Goal: Task Accomplishment & Management: Manage account settings

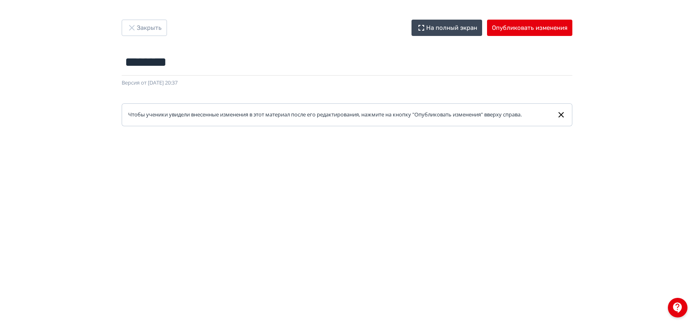
click at [562, 114] on icon at bounding box center [561, 114] width 5 height 5
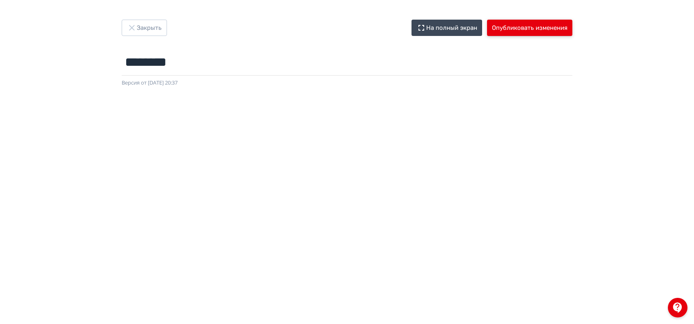
click at [496, 29] on button "Опубликовать изменения" at bounding box center [529, 28] width 85 height 16
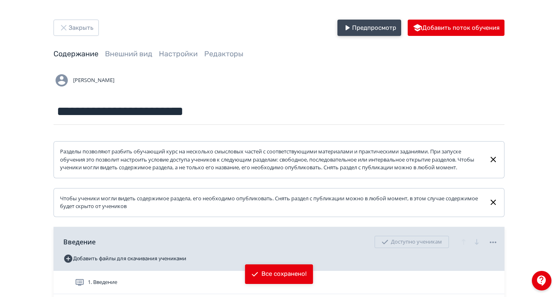
click at [401, 25] on button "Предпросмотр" at bounding box center [369, 28] width 64 height 16
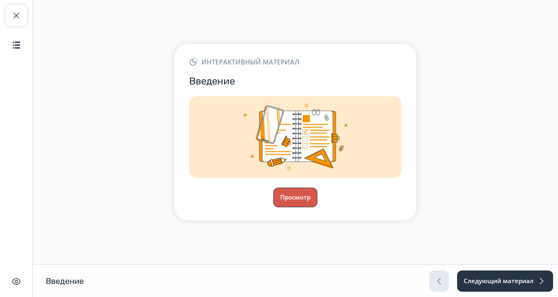
click at [317, 208] on button "Просмотр" at bounding box center [295, 198] width 44 height 20
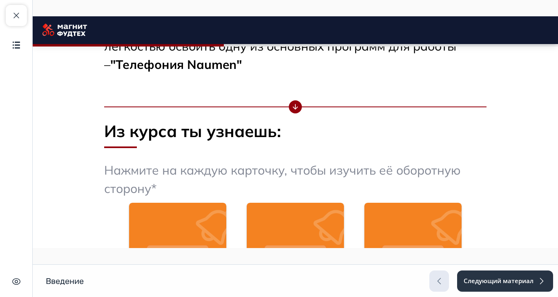
scroll to position [357, 0]
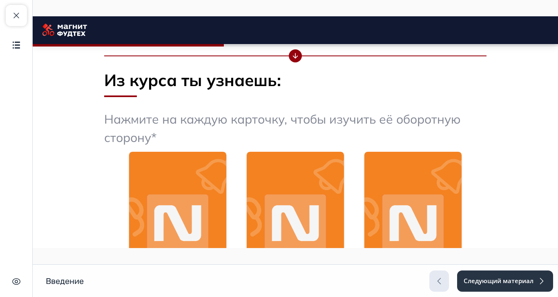
click at [432, 120] on p "Нажмите на каждую карточку, чтобы изучить её оборотную сторону*" at bounding box center [295, 128] width 382 height 37
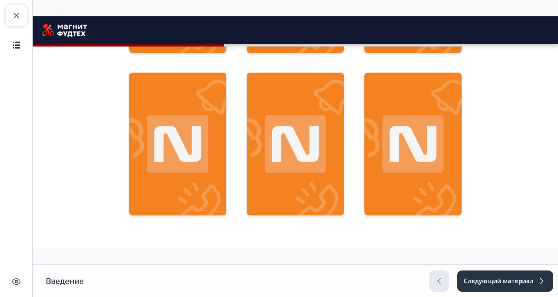
scroll to position [664, 0]
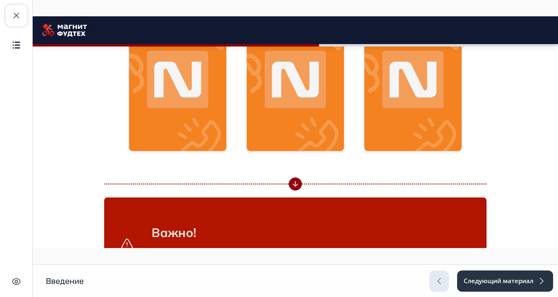
click at [344, 92] on img at bounding box center [295, 79] width 97 height 143
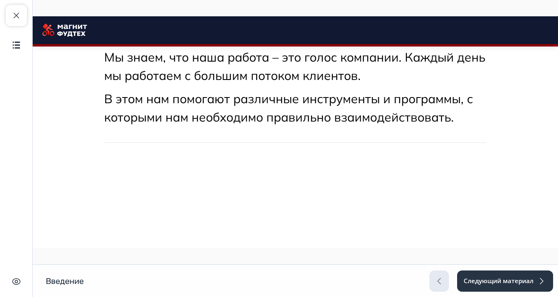
scroll to position [0, 0]
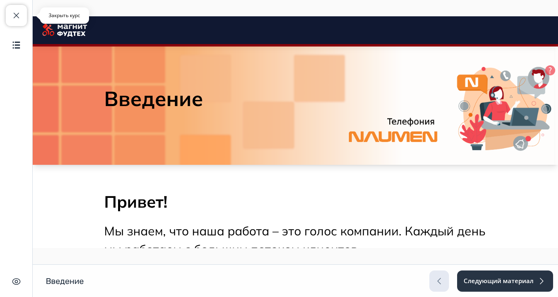
drag, startPoint x: 12, startPoint y: 17, endPoint x: 374, endPoint y: 147, distance: 384.7
click at [12, 17] on span "button" at bounding box center [16, 16] width 10 height 10
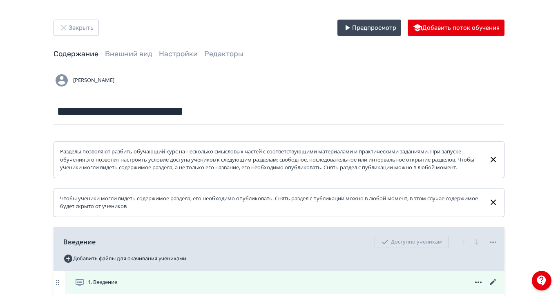
click at [496, 286] on icon at bounding box center [493, 282] width 6 height 6
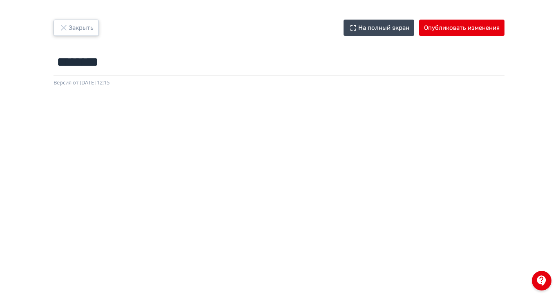
click at [66, 27] on icon "button" at bounding box center [63, 27] width 5 height 5
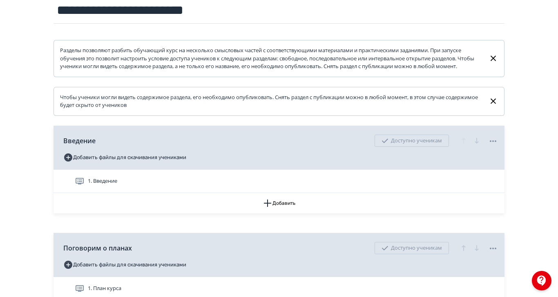
scroll to position [102, 0]
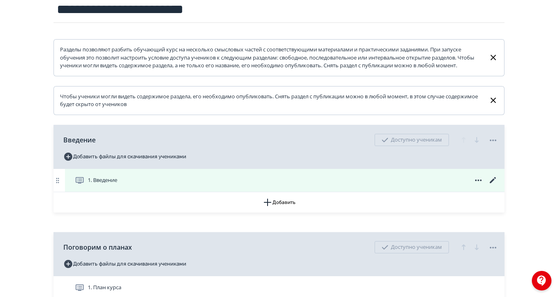
click at [498, 185] on icon at bounding box center [493, 181] width 10 height 10
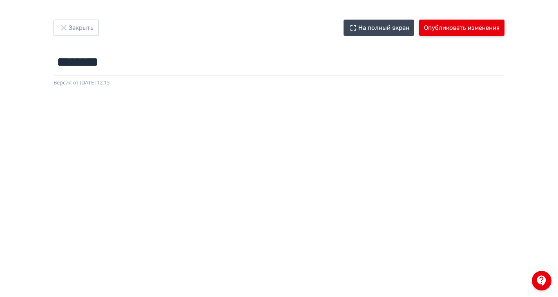
click at [505, 28] on button "Опубликовать изменения" at bounding box center [461, 28] width 85 height 16
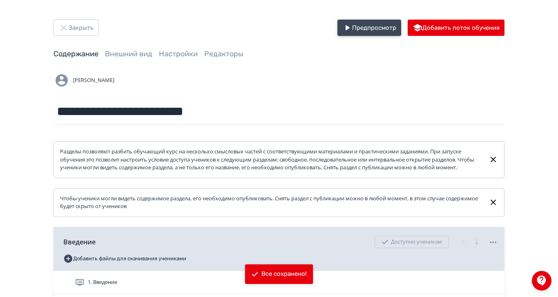
click at [350, 27] on icon "button" at bounding box center [348, 27] width 4 height 5
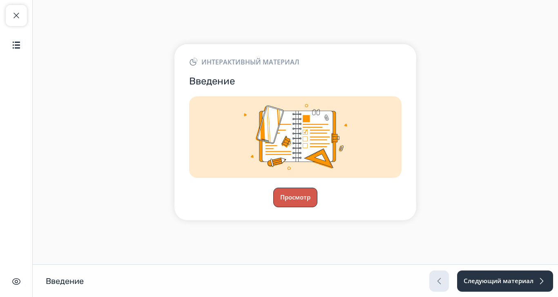
click at [317, 204] on button "Просмотр" at bounding box center [295, 198] width 44 height 20
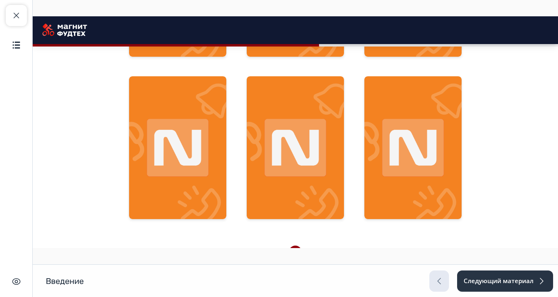
scroll to position [562, 0]
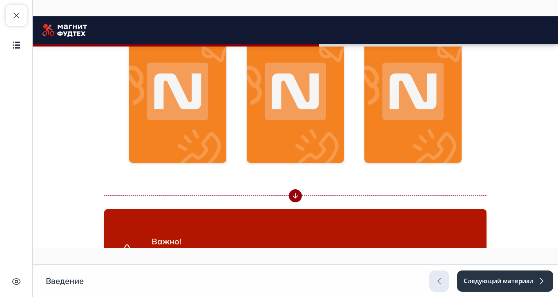
click at [462, 122] on img at bounding box center [412, 91] width 97 height 143
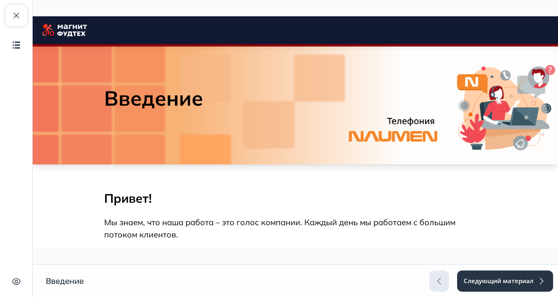
scroll to position [0, 0]
click at [25, 16] on button "Закрыть курс" at bounding box center [16, 15] width 21 height 21
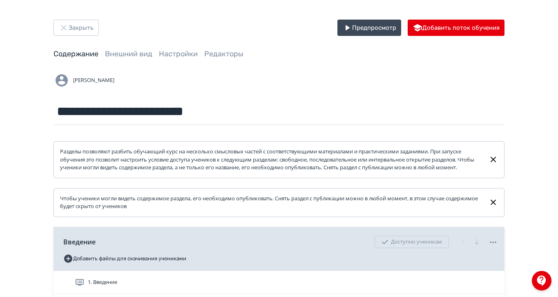
scroll to position [51, 0]
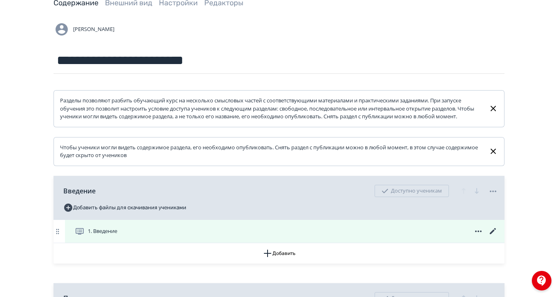
click at [496, 234] on icon at bounding box center [493, 231] width 6 height 6
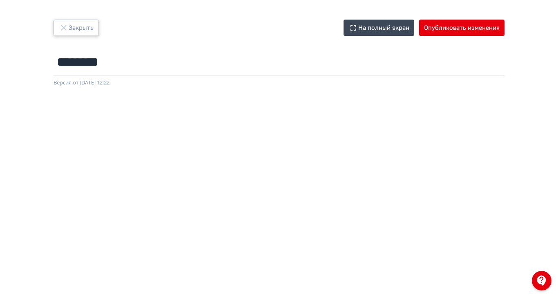
click at [66, 26] on icon "button" at bounding box center [63, 27] width 5 height 5
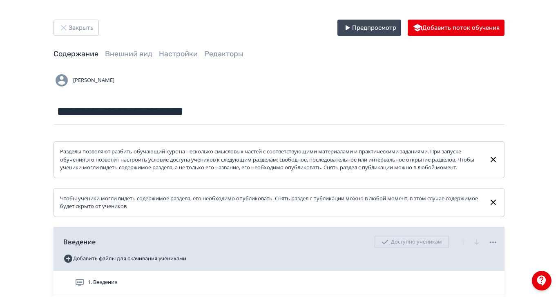
scroll to position [153, 0]
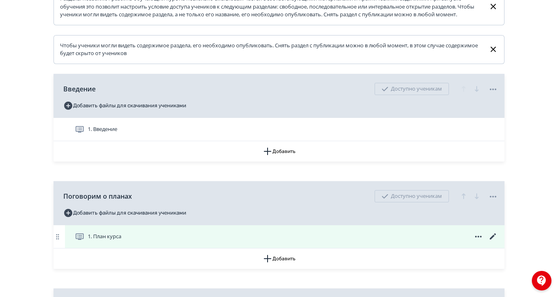
click at [498, 242] on icon at bounding box center [493, 237] width 10 height 10
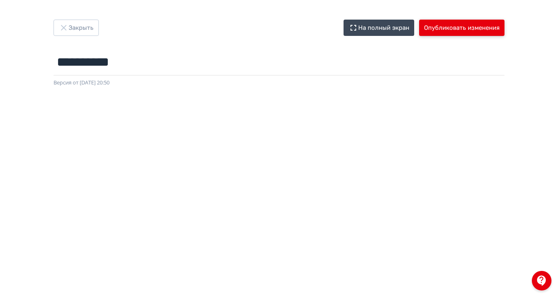
click at [502, 34] on button "Опубликовать изменения" at bounding box center [461, 28] width 85 height 16
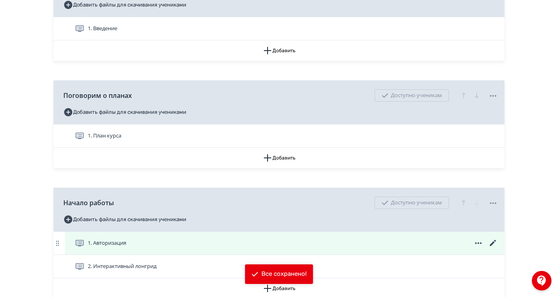
scroll to position [255, 0]
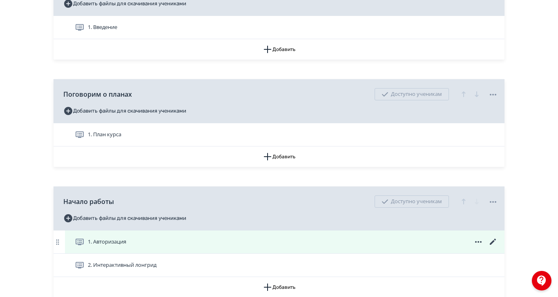
click at [498, 247] on icon at bounding box center [493, 242] width 10 height 10
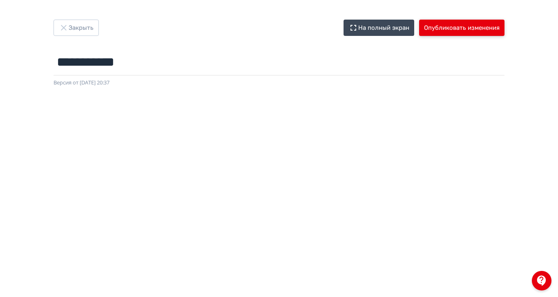
click at [505, 30] on button "Опубликовать изменения" at bounding box center [461, 28] width 85 height 16
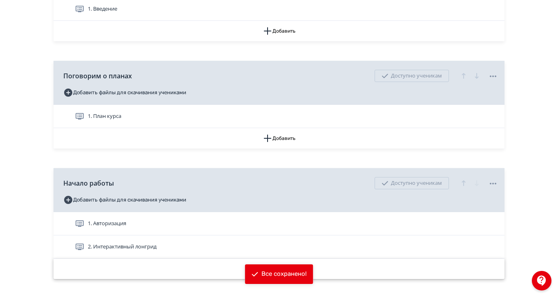
scroll to position [303, 0]
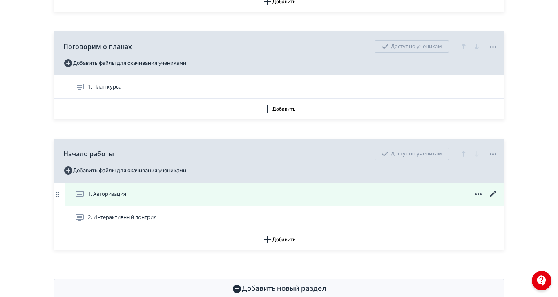
click at [248, 199] on div "1. Авторизация" at bounding box center [286, 195] width 423 height 10
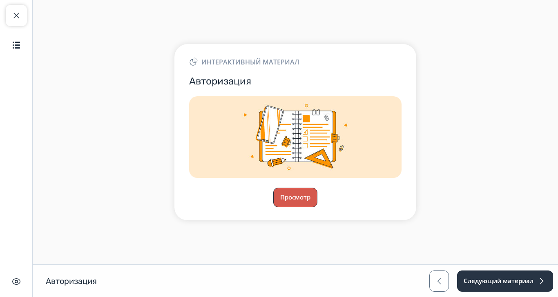
click at [317, 208] on button "Просмотр" at bounding box center [295, 198] width 44 height 20
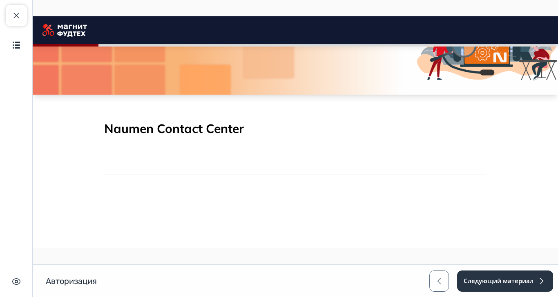
scroll to position [61, 0]
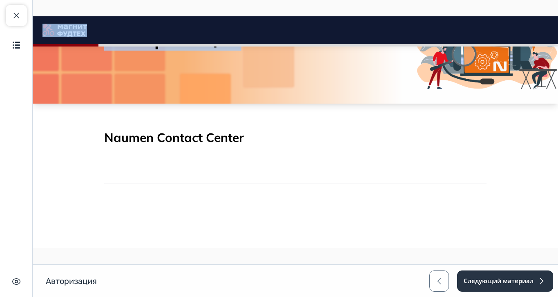
drag, startPoint x: 250, startPoint y: 61, endPoint x: 138, endPoint y: 33, distance: 114.9
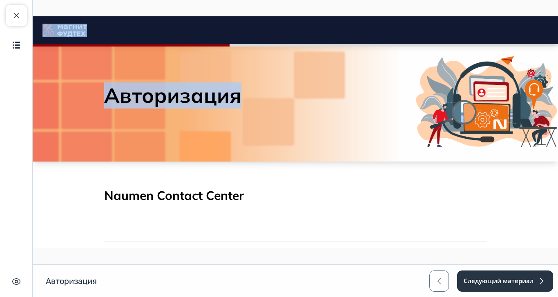
scroll to position [0, 0]
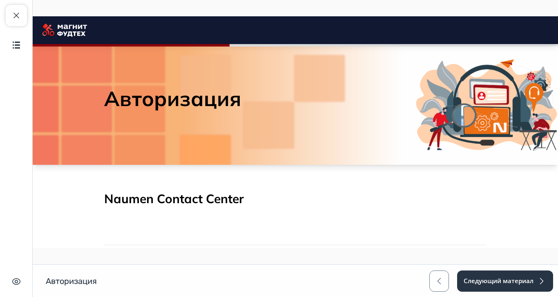
click at [476, 245] on div at bounding box center [295, 243] width 382 height 3
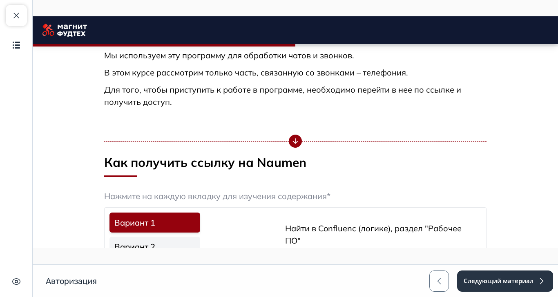
scroll to position [255, 0]
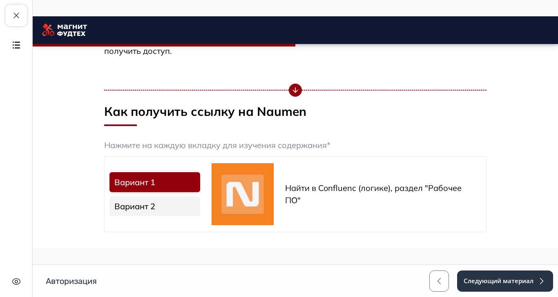
click at [200, 210] on link "Вариант 2" at bounding box center [154, 206] width 91 height 20
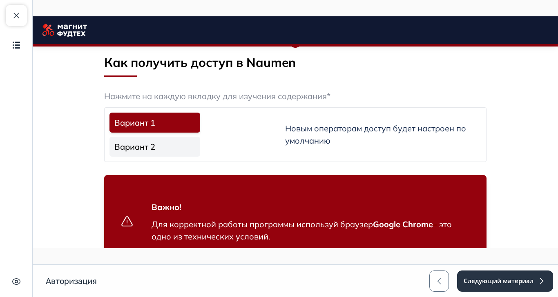
scroll to position [460, 0]
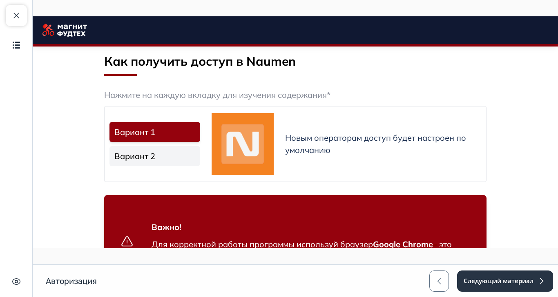
click at [200, 166] on link "Вариант 2" at bounding box center [154, 156] width 91 height 20
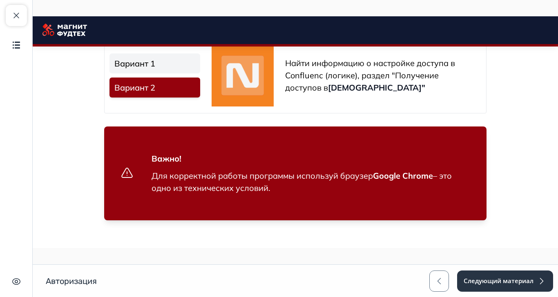
scroll to position [531, 0]
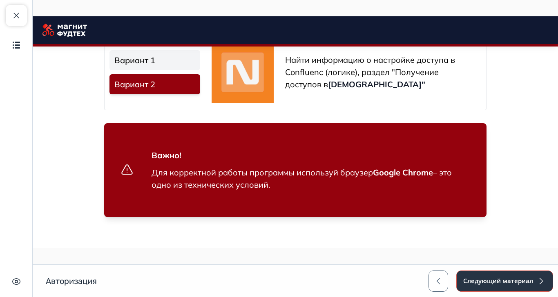
click at [553, 292] on button "Следующий материал" at bounding box center [504, 281] width 97 height 21
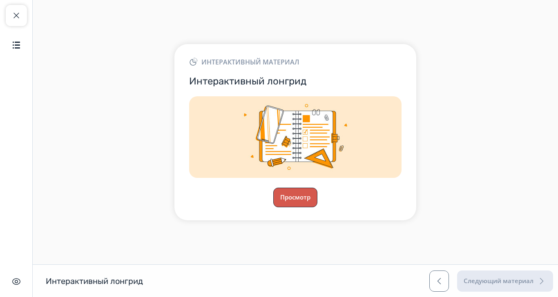
click at [317, 208] on button "Просмотр" at bounding box center [295, 198] width 44 height 20
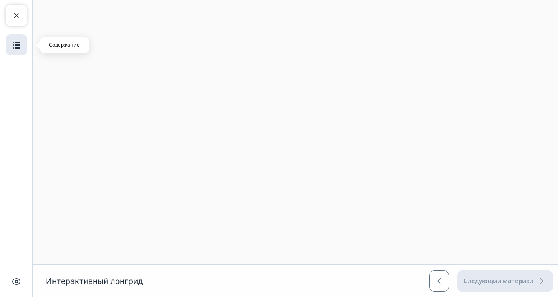
click at [16, 40] on img "button" at bounding box center [16, 45] width 10 height 10
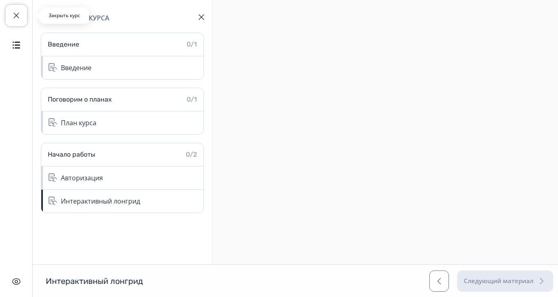
click at [15, 18] on span "button" at bounding box center [16, 16] width 10 height 10
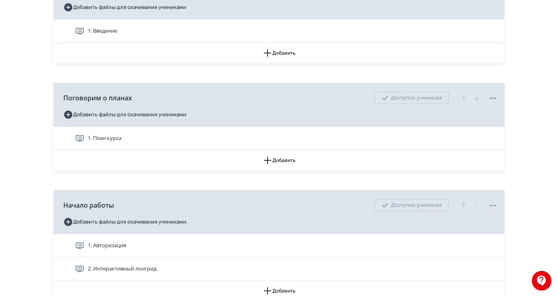
scroll to position [255, 0]
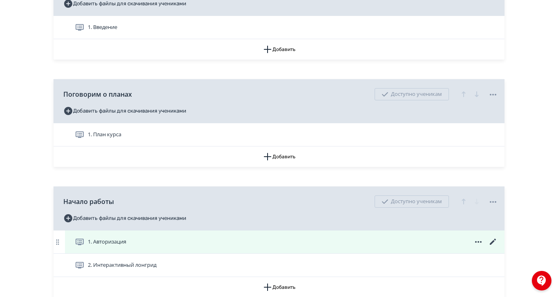
click at [483, 247] on icon at bounding box center [478, 242] width 10 height 10
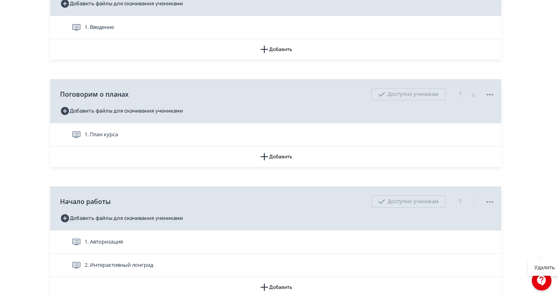
click at [478, 247] on div "Удалить" at bounding box center [279, 148] width 558 height 297
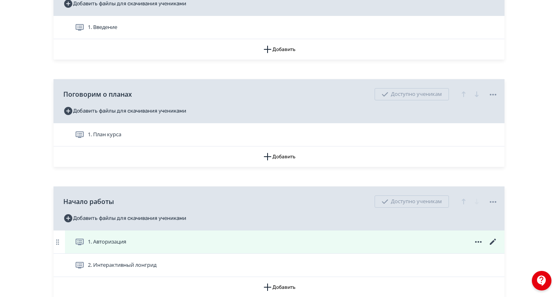
click at [472, 247] on div "1. Авторизация" at bounding box center [286, 242] width 423 height 10
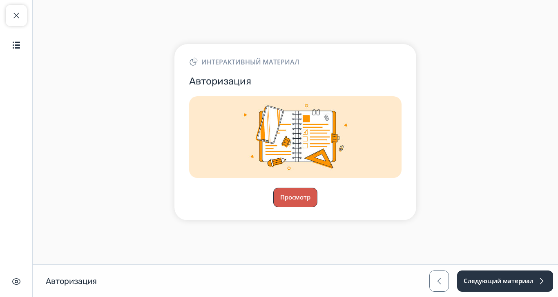
click at [317, 208] on button "Просмотр" at bounding box center [295, 198] width 44 height 20
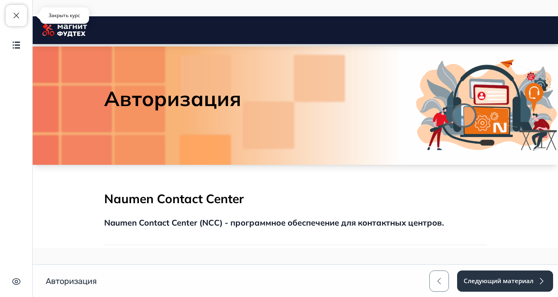
click at [11, 20] on button "Закрыть курс" at bounding box center [16, 15] width 21 height 21
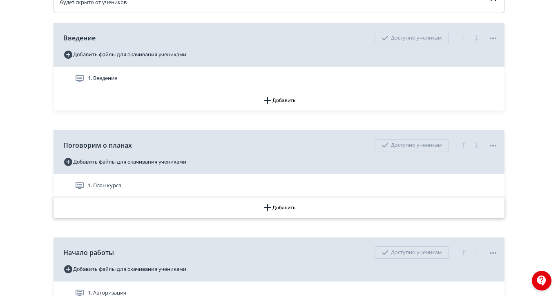
scroll to position [255, 0]
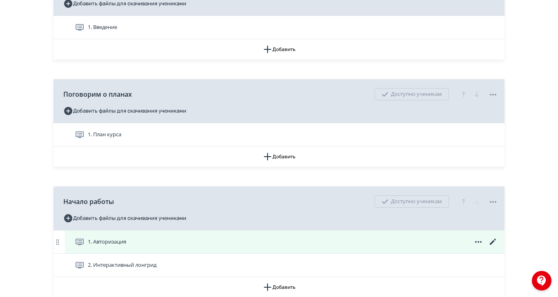
click at [496, 245] on icon at bounding box center [493, 242] width 6 height 6
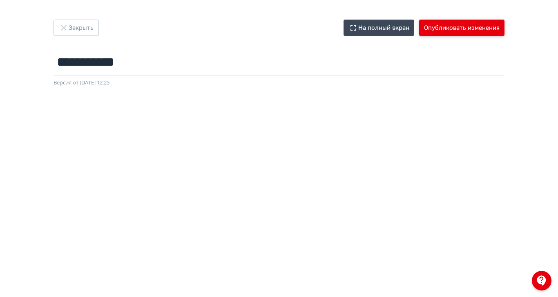
click at [505, 27] on button "Опубликовать изменения" at bounding box center [461, 28] width 85 height 16
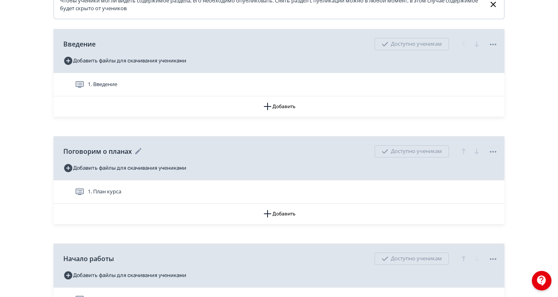
scroll to position [255, 0]
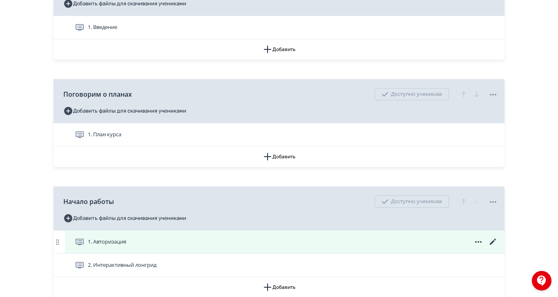
click at [126, 246] on span "1. Авторизация" at bounding box center [107, 242] width 38 height 8
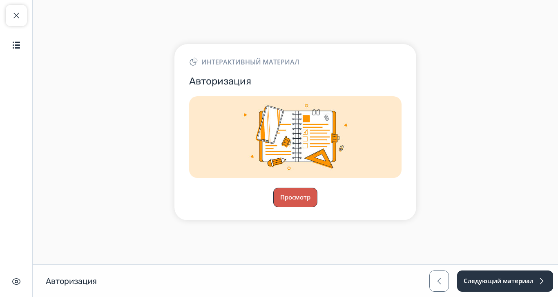
click at [317, 208] on button "Просмотр" at bounding box center [295, 198] width 44 height 20
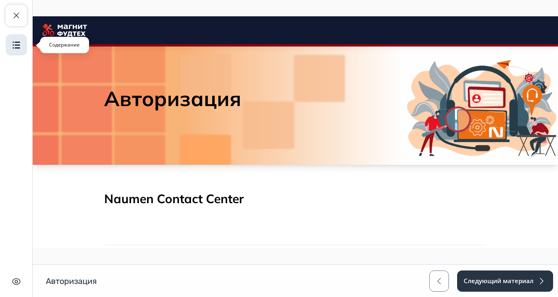
click at [10, 45] on button "Содержание" at bounding box center [16, 44] width 21 height 21
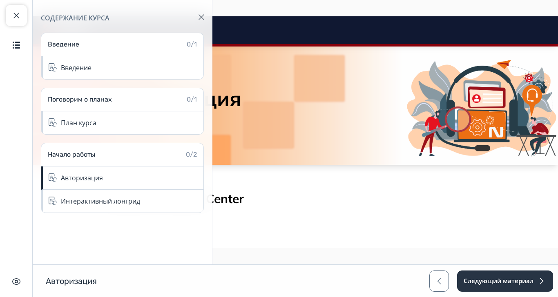
click at [203, 17] on img "button" at bounding box center [202, 17] width 6 height 6
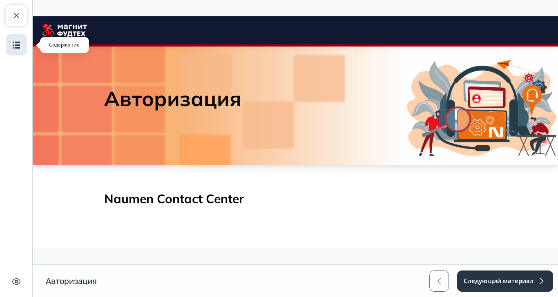
click at [17, 45] on img "button" at bounding box center [16, 45] width 10 height 10
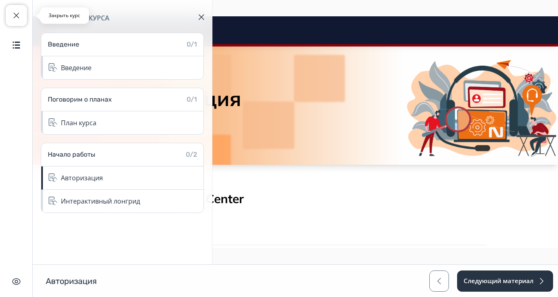
click at [13, 16] on span "button" at bounding box center [16, 16] width 10 height 10
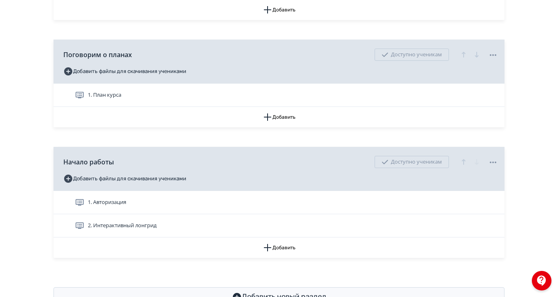
scroll to position [317, 0]
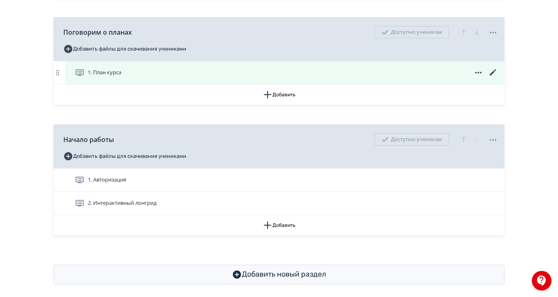
click at [498, 78] on icon at bounding box center [493, 73] width 10 height 10
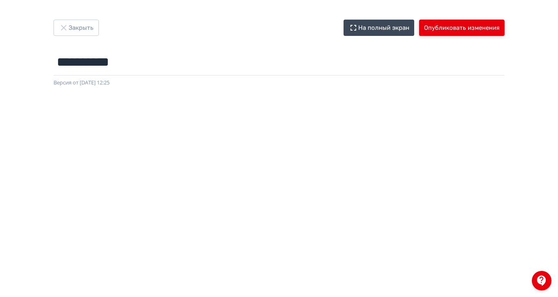
click at [464, 25] on button "Опубликовать изменения" at bounding box center [461, 28] width 85 height 16
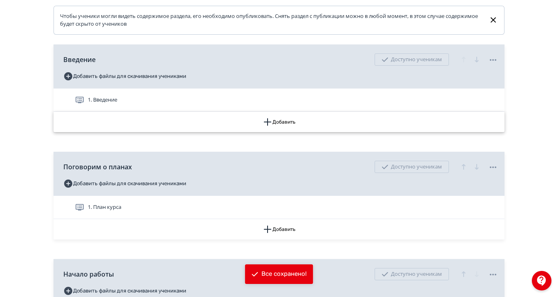
scroll to position [227, 0]
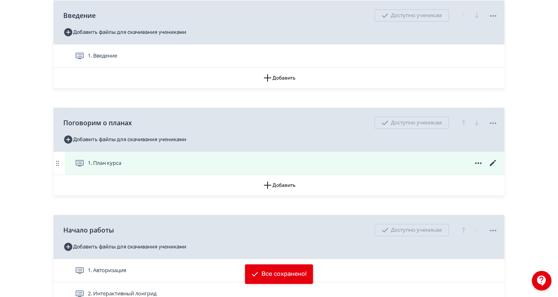
click at [319, 167] on div "1. План курса" at bounding box center [286, 164] width 423 height 10
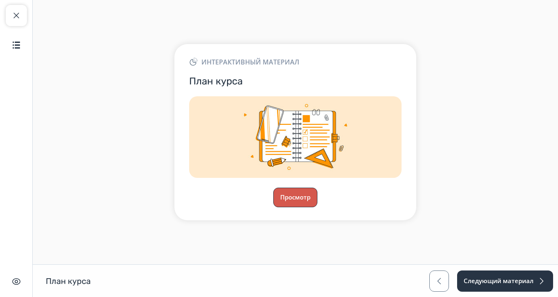
click at [317, 194] on button "Просмотр" at bounding box center [295, 198] width 44 height 20
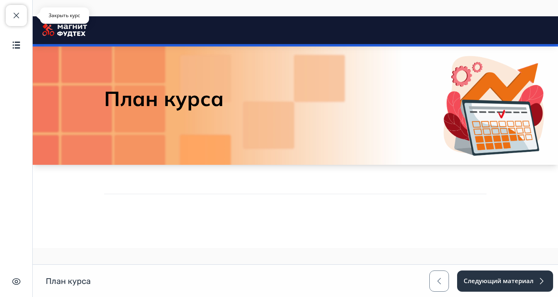
click at [10, 16] on button "Закрыть курс" at bounding box center [16, 15] width 21 height 21
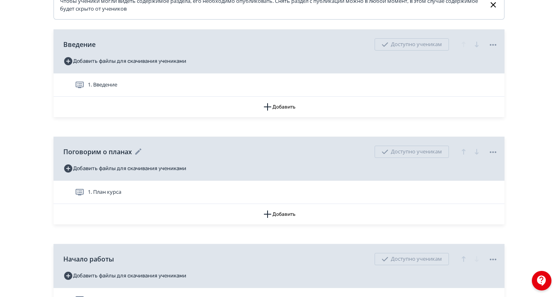
scroll to position [227, 0]
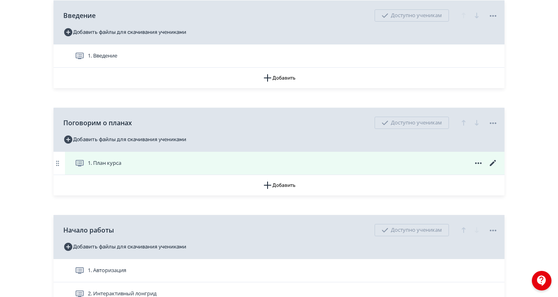
click at [498, 168] on icon at bounding box center [493, 164] width 10 height 10
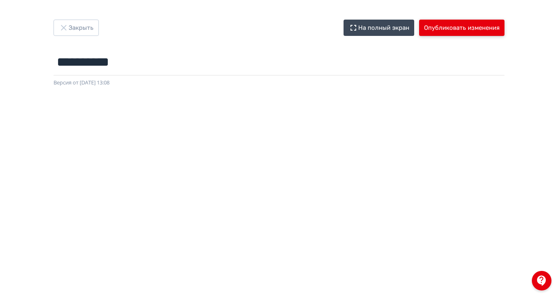
click at [460, 31] on button "Опубликовать изменения" at bounding box center [461, 28] width 85 height 16
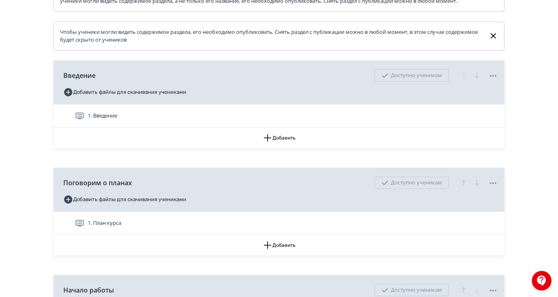
scroll to position [181, 0]
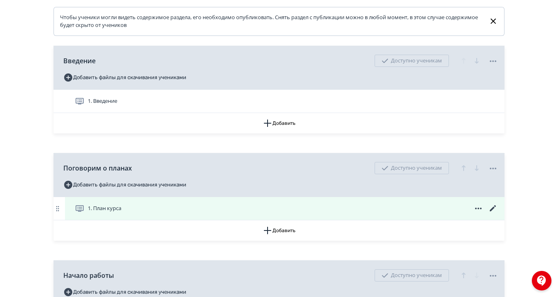
click at [290, 214] on div "1. План курса" at bounding box center [286, 209] width 423 height 10
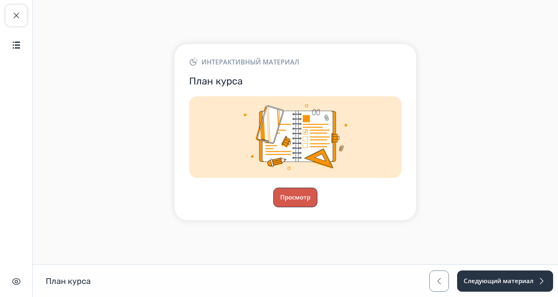
click at [317, 195] on button "Просмотр" at bounding box center [295, 198] width 44 height 20
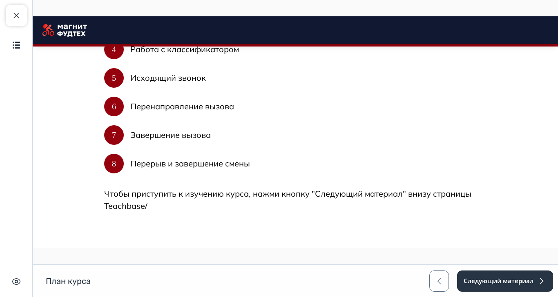
scroll to position [344, 0]
click at [14, 19] on span "button" at bounding box center [16, 16] width 10 height 10
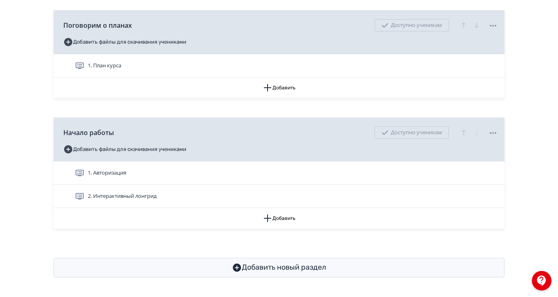
scroll to position [339, 0]
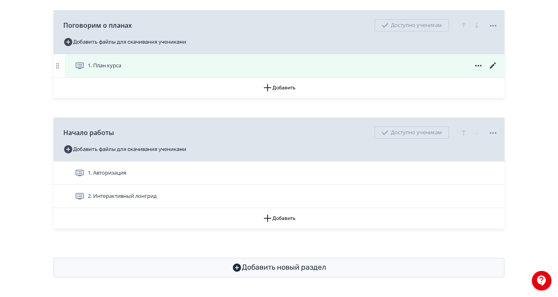
click at [498, 61] on icon at bounding box center [493, 66] width 10 height 10
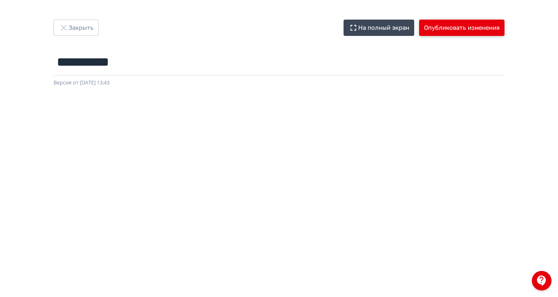
click at [465, 30] on button "Опубликовать изменения" at bounding box center [461, 28] width 85 height 16
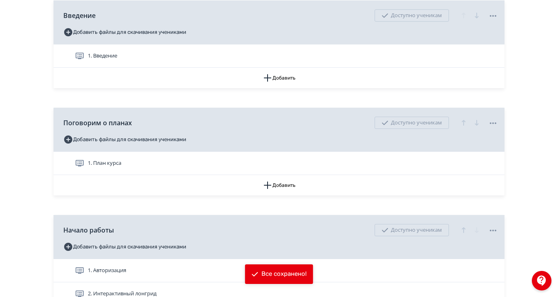
scroll to position [272, 0]
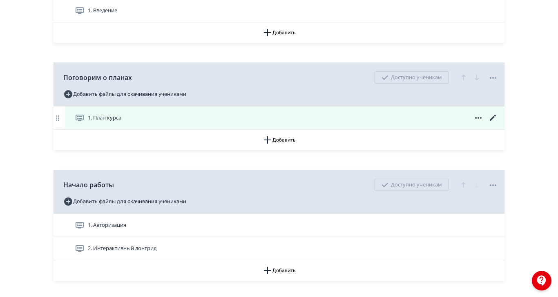
click at [442, 123] on div "1. План курса" at bounding box center [286, 118] width 423 height 10
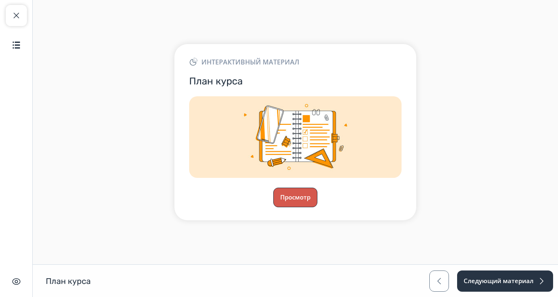
click at [317, 190] on button "Просмотр" at bounding box center [295, 198] width 44 height 20
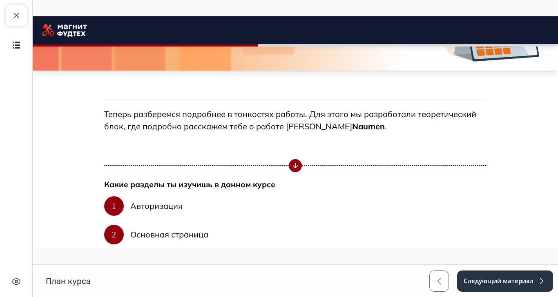
scroll to position [136, 0]
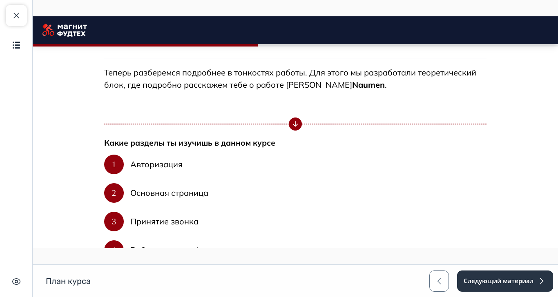
click at [295, 144] on h3 "Какие разделы ты изучишь в данном курсе" at bounding box center [295, 143] width 382 height 11
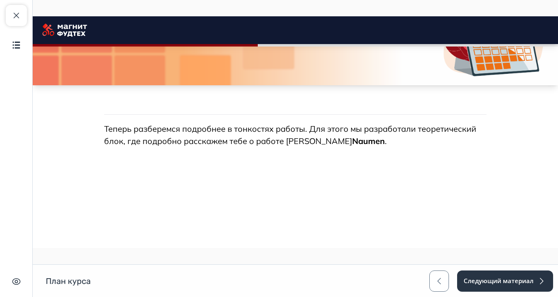
scroll to position [0, 0]
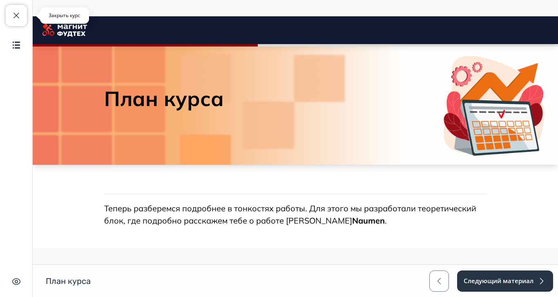
drag, startPoint x: 11, startPoint y: 14, endPoint x: 2, endPoint y: 11, distance: 9.4
click at [11, 14] on span "button" at bounding box center [16, 16] width 10 height 10
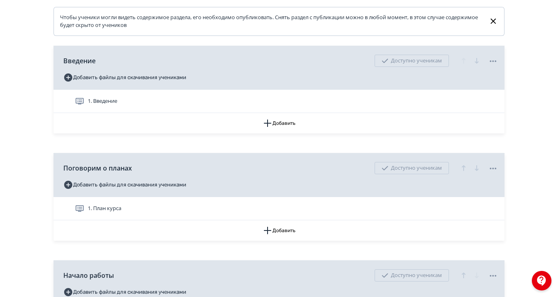
scroll to position [272, 0]
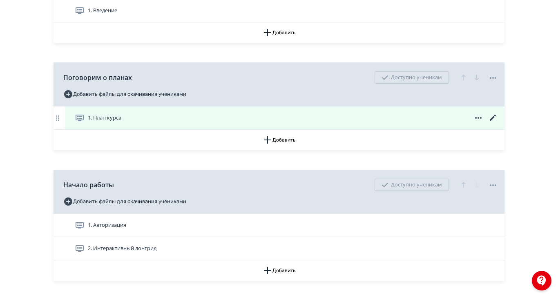
click at [496, 121] on icon at bounding box center [493, 118] width 6 height 6
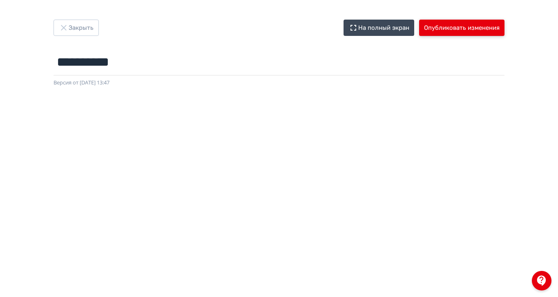
click at [460, 27] on button "Опубликовать изменения" at bounding box center [461, 28] width 85 height 16
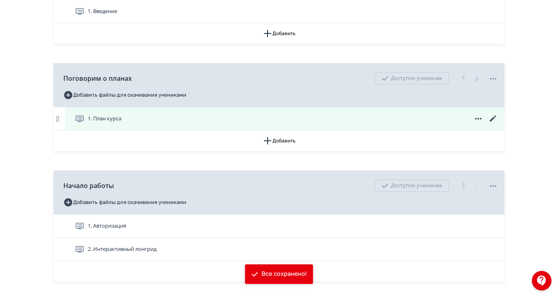
scroll to position [272, 0]
click at [321, 123] on div "1. План курса" at bounding box center [286, 118] width 423 height 10
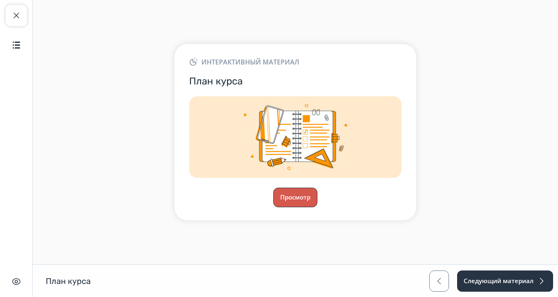
click at [317, 194] on button "Просмотр" at bounding box center [295, 198] width 44 height 20
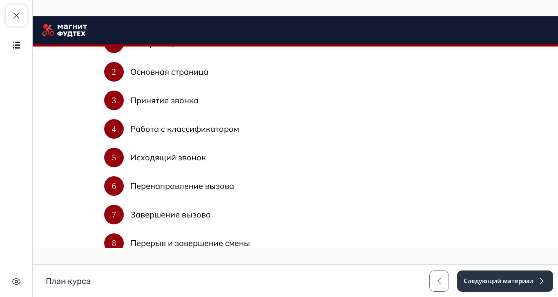
scroll to position [209, 0]
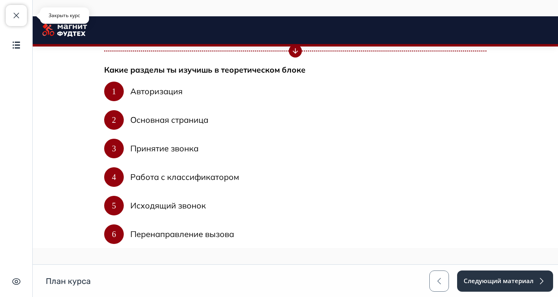
click at [14, 14] on span "button" at bounding box center [16, 16] width 10 height 10
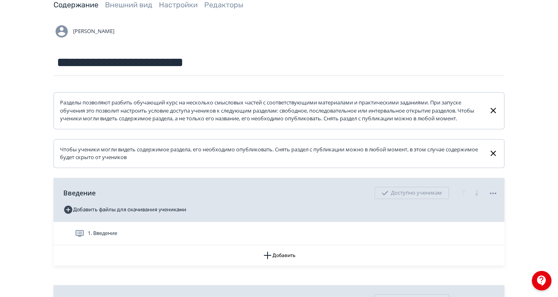
scroll to position [181, 0]
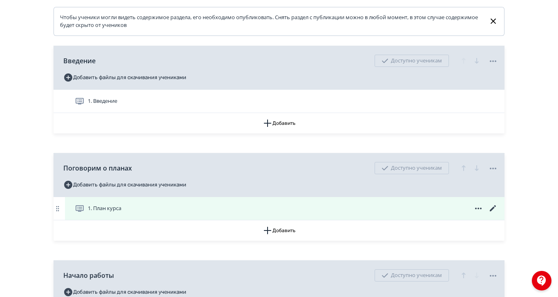
click at [231, 220] on div "1. План курса" at bounding box center [285, 208] width 440 height 23
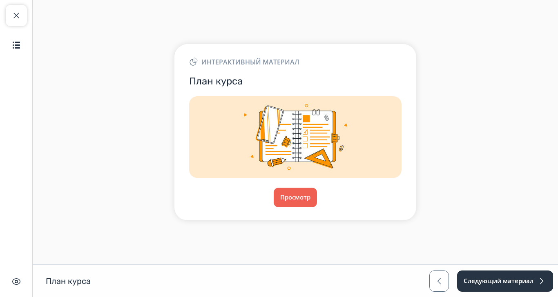
click at [13, 9] on button "Закрыть курс" at bounding box center [16, 15] width 21 height 21
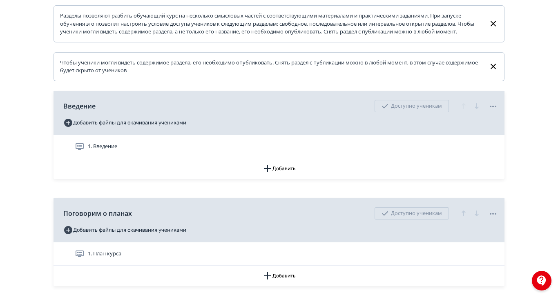
scroll to position [181, 0]
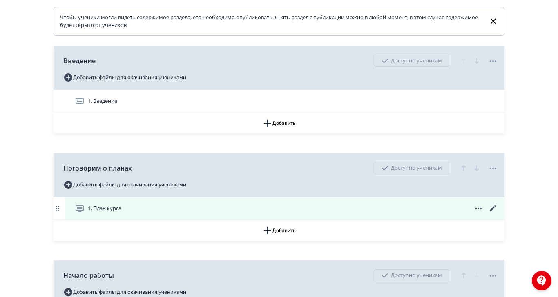
click at [496, 212] on icon at bounding box center [493, 208] width 6 height 6
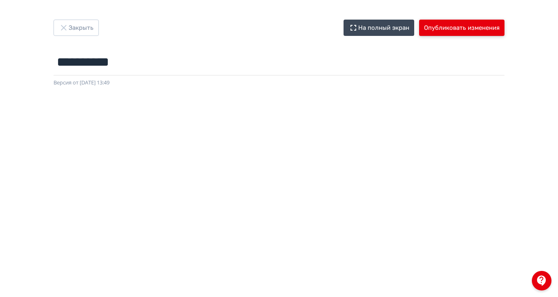
click at [459, 30] on button "Опубликовать изменения" at bounding box center [461, 28] width 85 height 16
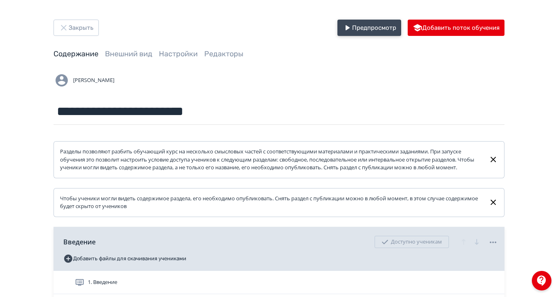
click at [399, 30] on button "Предпросмотр" at bounding box center [369, 28] width 64 height 16
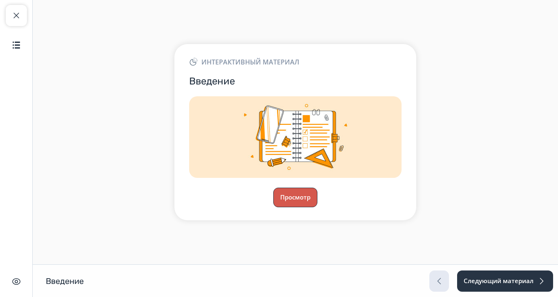
click at [317, 202] on button "Просмотр" at bounding box center [295, 198] width 44 height 20
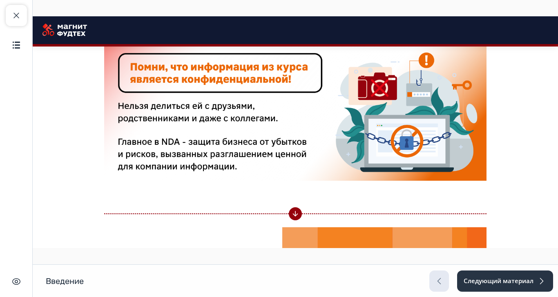
scroll to position [924, 0]
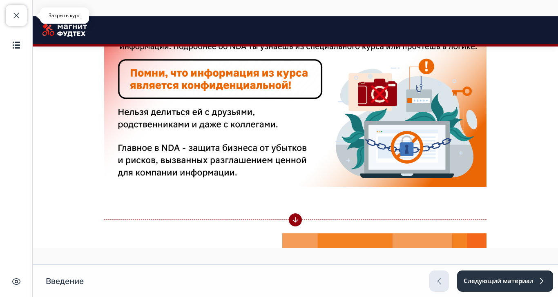
drag, startPoint x: 16, startPoint y: 21, endPoint x: 68, endPoint y: 36, distance: 53.6
click at [16, 21] on button "Закрыть курс" at bounding box center [16, 15] width 21 height 21
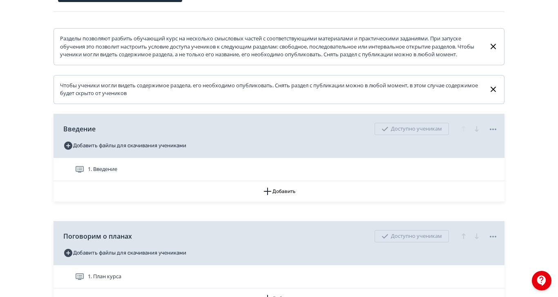
scroll to position [218, 0]
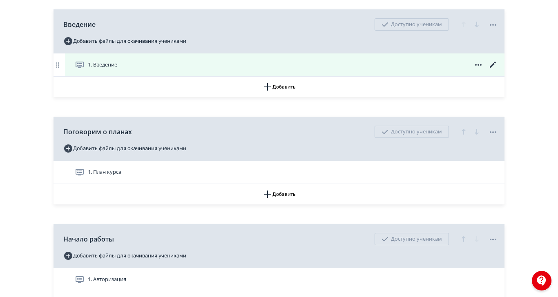
click at [498, 70] on icon at bounding box center [493, 65] width 10 height 10
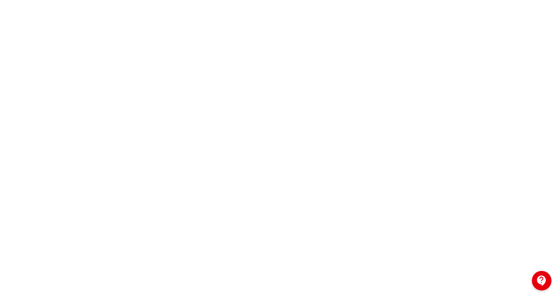
scroll to position [125, 0]
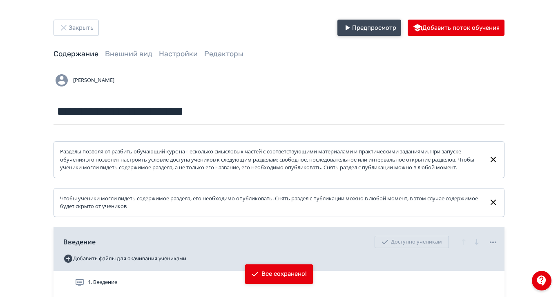
click at [401, 27] on button "Предпросмотр" at bounding box center [369, 28] width 64 height 16
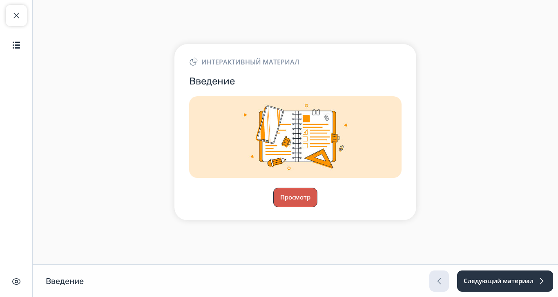
click at [317, 208] on button "Просмотр" at bounding box center [295, 198] width 44 height 20
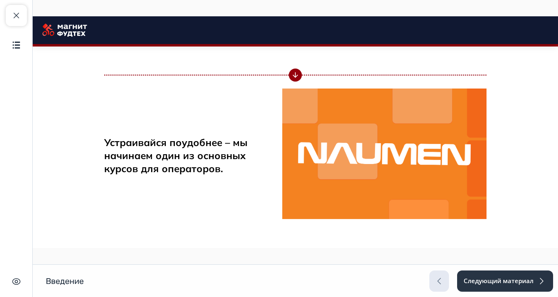
scroll to position [1087, 0]
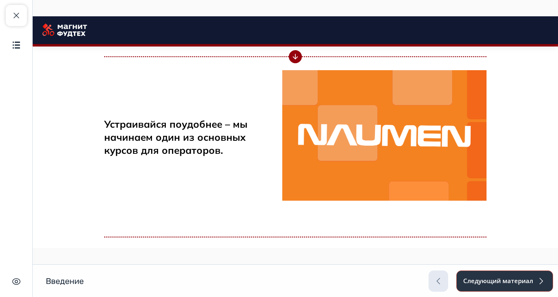
click at [553, 292] on button "Следующий материал" at bounding box center [504, 281] width 97 height 21
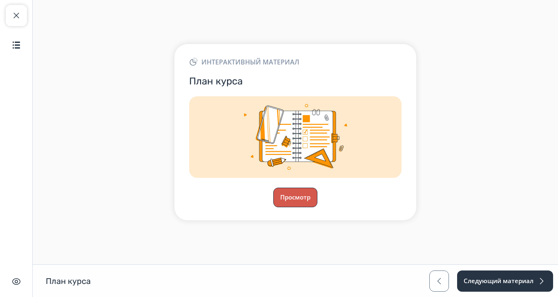
click at [317, 208] on button "Просмотр" at bounding box center [295, 198] width 44 height 20
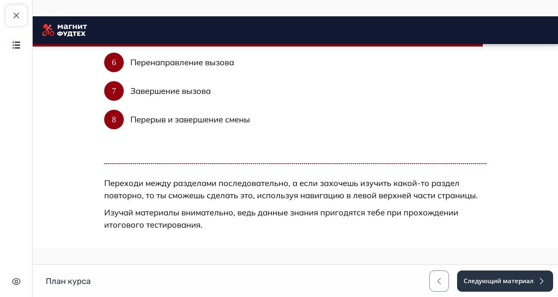
scroll to position [408, 0]
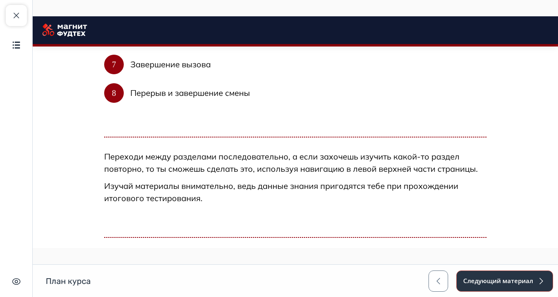
click at [553, 292] on button "Следующий материал" at bounding box center [504, 281] width 97 height 21
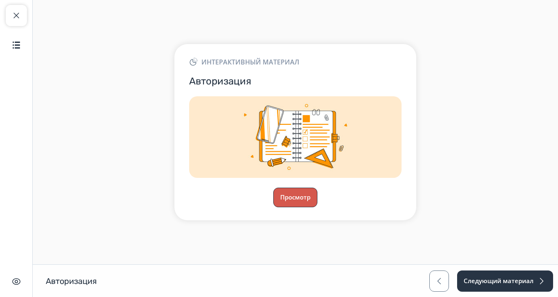
click at [317, 208] on button "Просмотр" at bounding box center [295, 198] width 44 height 20
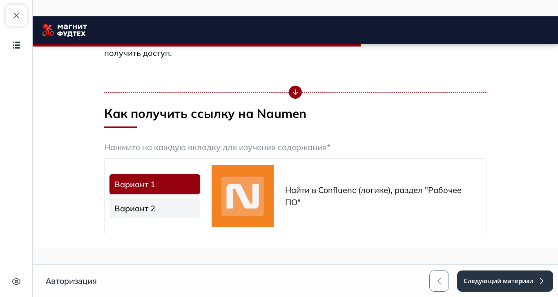
scroll to position [272, 0]
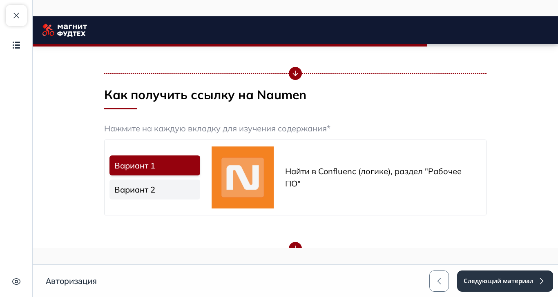
click at [200, 182] on link "Вариант 2" at bounding box center [154, 190] width 91 height 20
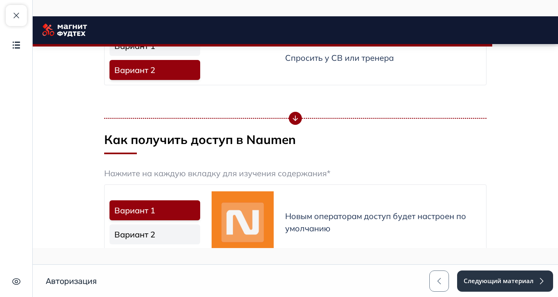
scroll to position [435, 0]
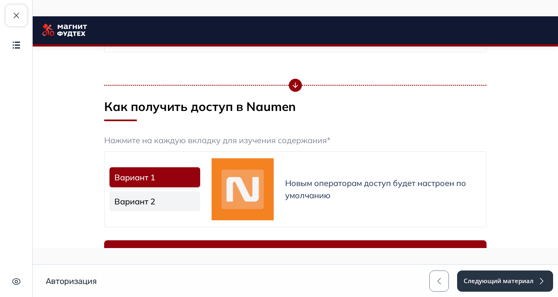
click at [200, 202] on link "Вариант 2" at bounding box center [154, 202] width 91 height 20
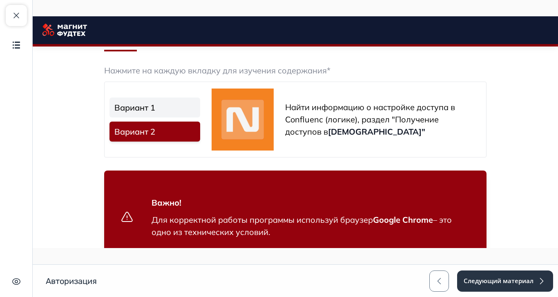
scroll to position [510, 0]
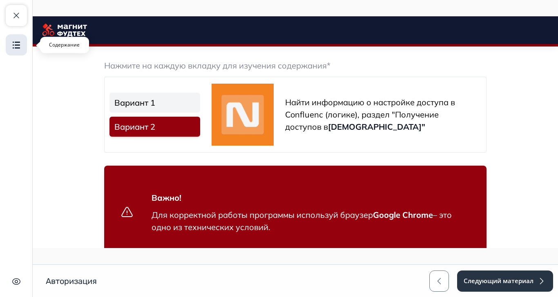
click at [18, 43] on img "button" at bounding box center [16, 45] width 10 height 10
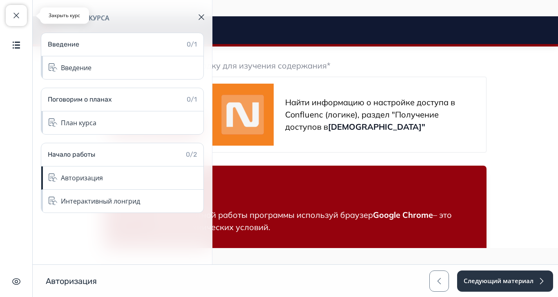
click at [20, 13] on span "button" at bounding box center [16, 16] width 10 height 10
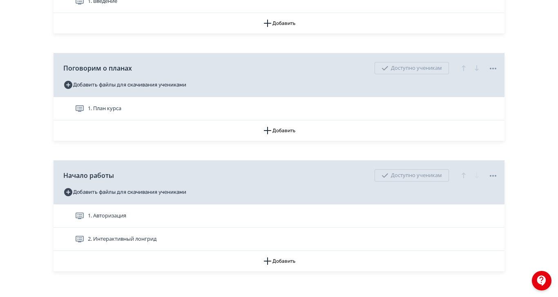
scroll to position [282, 0]
click at [114, 180] on span "Начало работы" at bounding box center [88, 175] width 51 height 10
click at [125, 180] on icon at bounding box center [121, 175] width 10 height 10
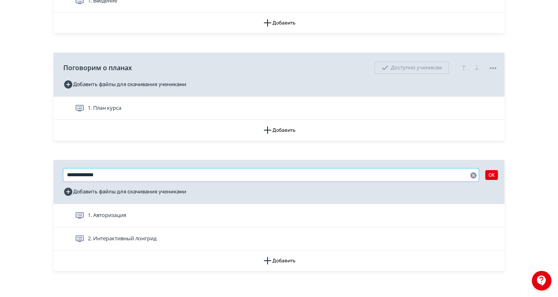
click at [209, 182] on input "**********" at bounding box center [270, 175] width 415 height 13
drag, startPoint x: 209, startPoint y: 183, endPoint x: 139, endPoint y: 186, distance: 69.9
click at [140, 187] on div "**********" at bounding box center [279, 29] width 490 height 583
type input "**********"
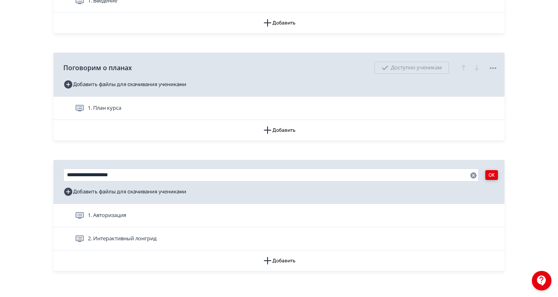
click at [498, 180] on button "OK" at bounding box center [491, 175] width 13 height 10
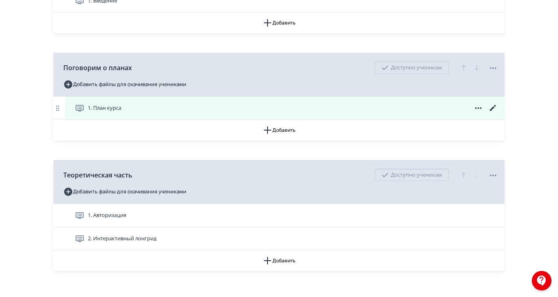
click at [496, 111] on icon at bounding box center [493, 108] width 6 height 6
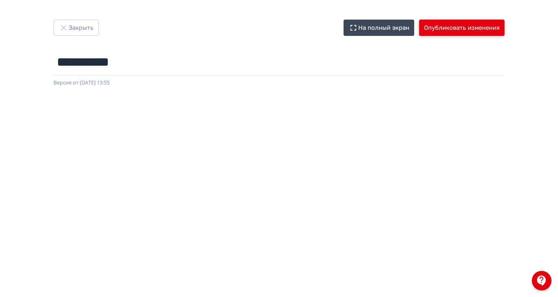
click at [505, 28] on button "Опубликовать изменения" at bounding box center [461, 28] width 85 height 16
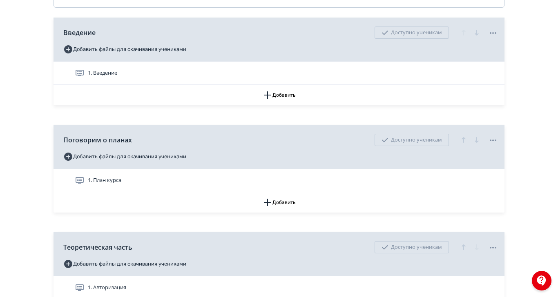
scroll to position [173, 0]
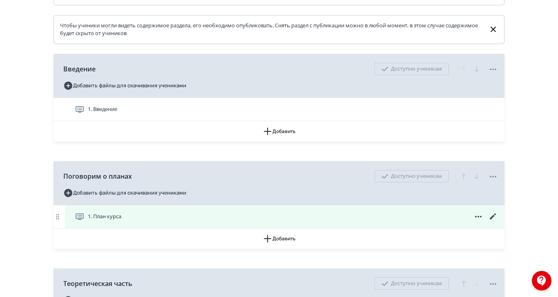
click at [483, 222] on icon at bounding box center [478, 217] width 10 height 10
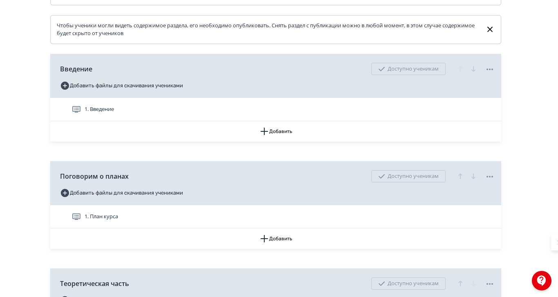
click at [493, 231] on div "Удалить" at bounding box center [279, 148] width 558 height 297
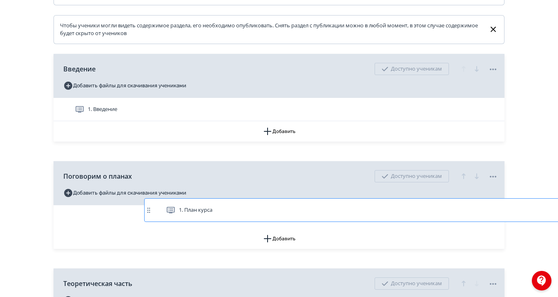
scroll to position [174, 0]
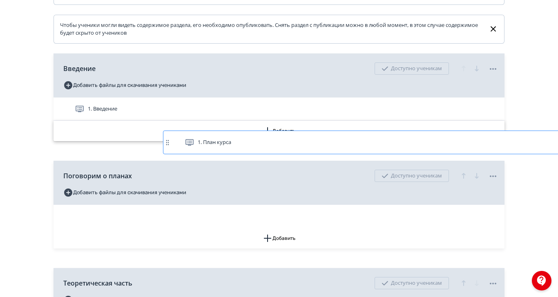
drag, startPoint x: 149, startPoint y: 226, endPoint x: 167, endPoint y: 140, distance: 88.0
click at [167, 140] on div "Разделы позволяют разбить обучающий курс на несколько смысловых частей с соотве…" at bounding box center [279, 174] width 451 height 412
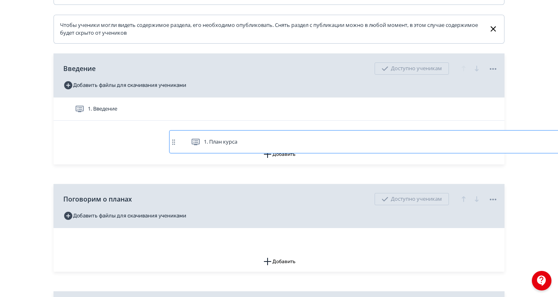
drag, startPoint x: 145, startPoint y: 225, endPoint x: 170, endPoint y: 139, distance: 89.6
click at [170, 139] on div "Разделы позволяют разбить обучающий курс на несколько смысловых частей с соотве…" at bounding box center [279, 185] width 451 height 435
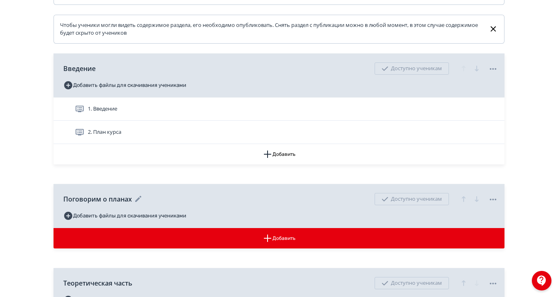
click at [496, 201] on icon at bounding box center [493, 200] width 7 height 2
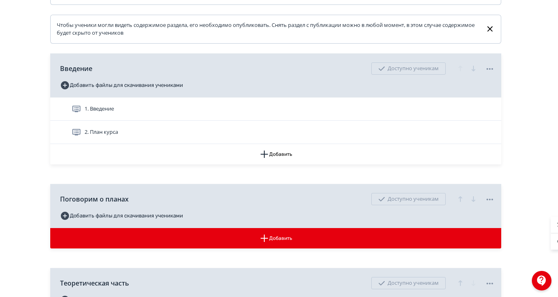
click at [558, 154] on div "Удалить Снять с публикации" at bounding box center [279, 148] width 558 height 297
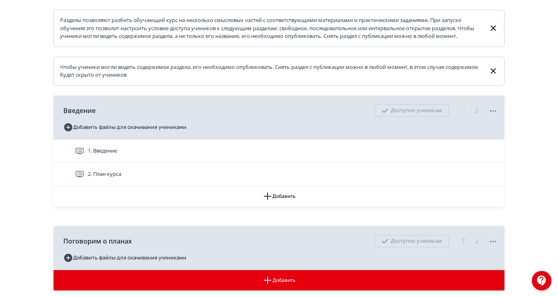
scroll to position [119, 0]
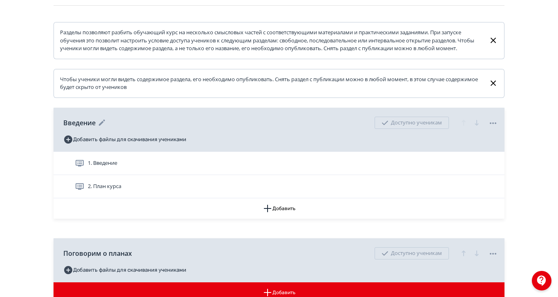
click at [498, 128] on icon at bounding box center [493, 123] width 10 height 10
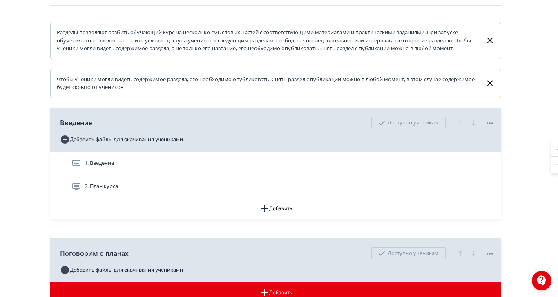
click at [558, 136] on div "Удалить Снять с публикации" at bounding box center [279, 148] width 558 height 297
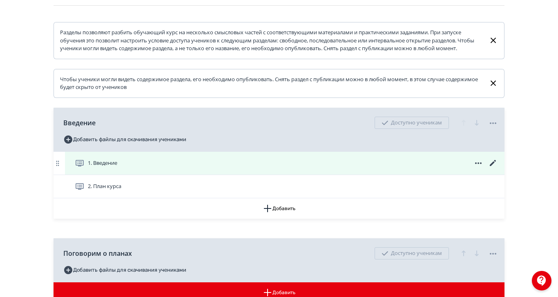
click at [117, 167] on span "1. Введение" at bounding box center [102, 163] width 29 height 8
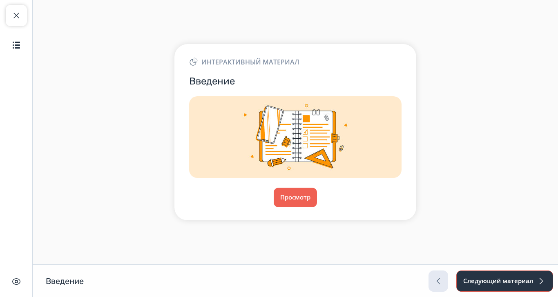
click at [553, 292] on button "Следующий материал" at bounding box center [504, 281] width 97 height 21
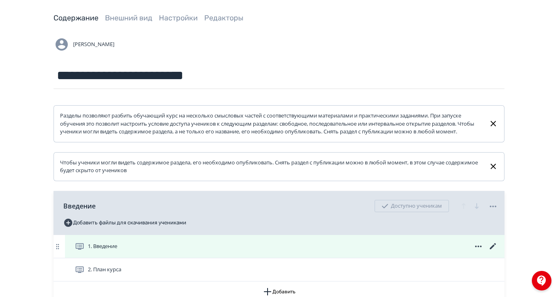
scroll to position [54, 0]
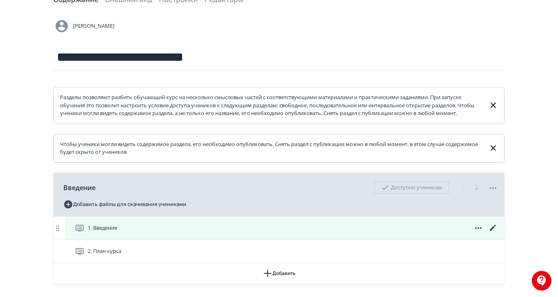
click at [226, 233] on div "1. Введение" at bounding box center [286, 228] width 423 height 10
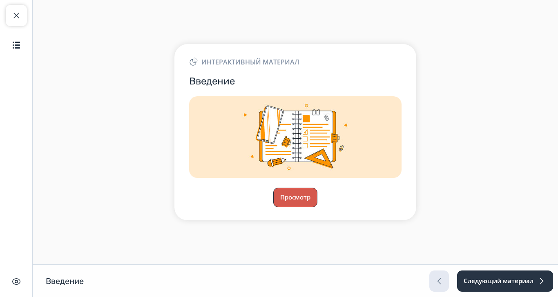
click at [317, 208] on button "Просмотр" at bounding box center [295, 198] width 44 height 20
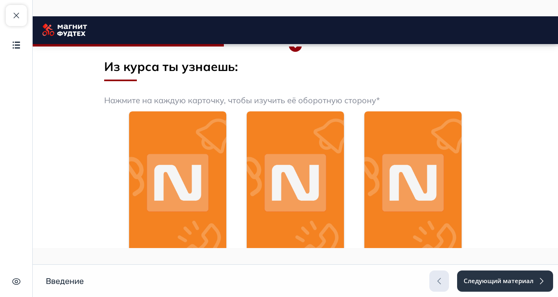
scroll to position [327, 0]
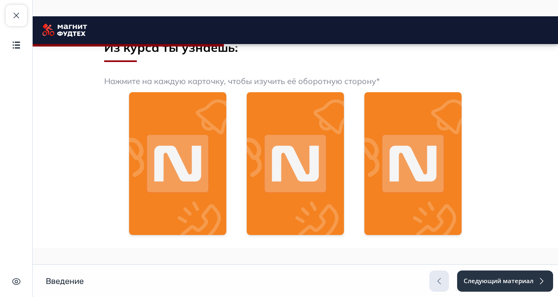
click at [226, 172] on img at bounding box center [177, 163] width 97 height 143
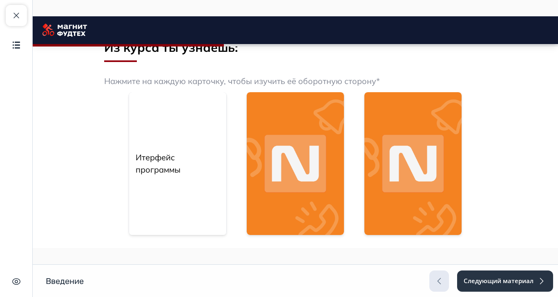
click at [344, 174] on img at bounding box center [295, 163] width 97 height 143
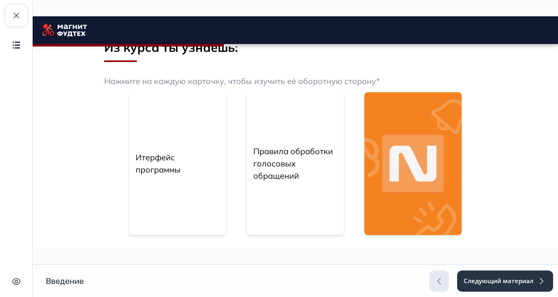
click at [462, 169] on img at bounding box center [412, 163] width 97 height 143
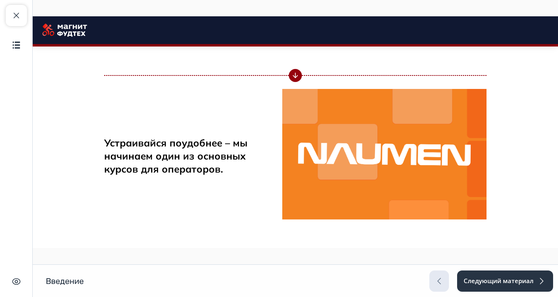
scroll to position [1087, 0]
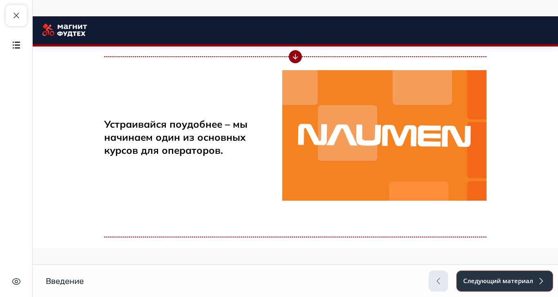
click at [553, 292] on button "Следующий материал" at bounding box center [504, 281] width 97 height 21
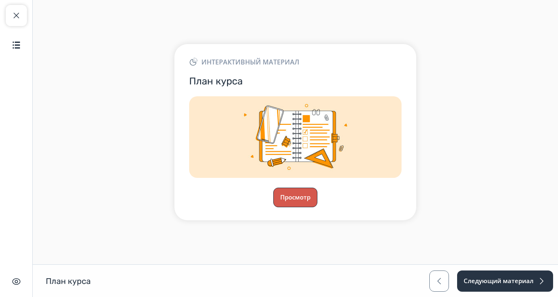
click at [317, 208] on button "Просмотр" at bounding box center [295, 198] width 44 height 20
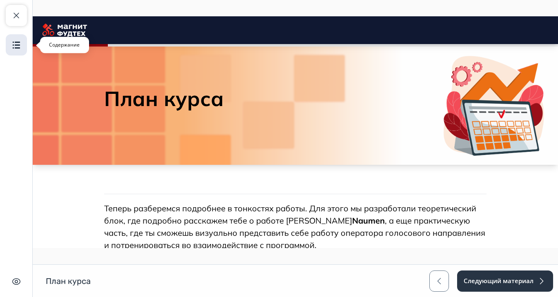
click at [18, 49] on img "button" at bounding box center [16, 45] width 10 height 10
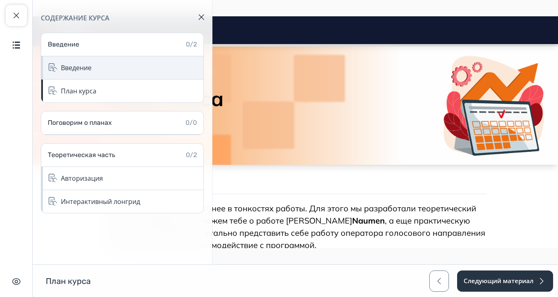
click at [90, 69] on div "Введение" at bounding box center [76, 68] width 31 height 10
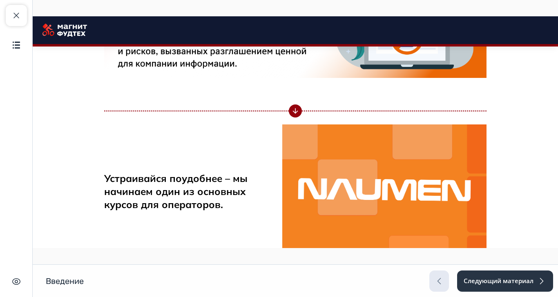
scroll to position [1087, 0]
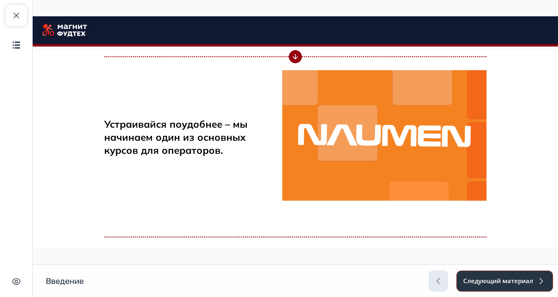
click at [553, 292] on button "Следующий материал" at bounding box center [504, 281] width 97 height 21
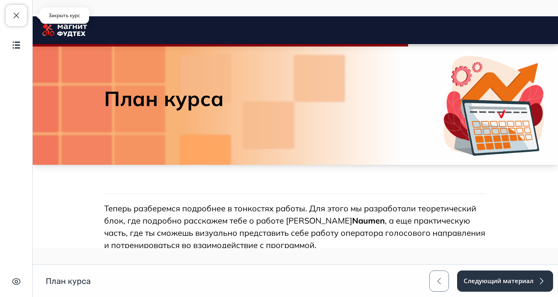
click at [21, 18] on button "Закрыть курс" at bounding box center [16, 15] width 21 height 21
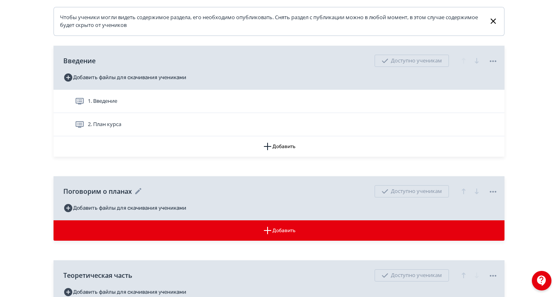
scroll to position [218, 0]
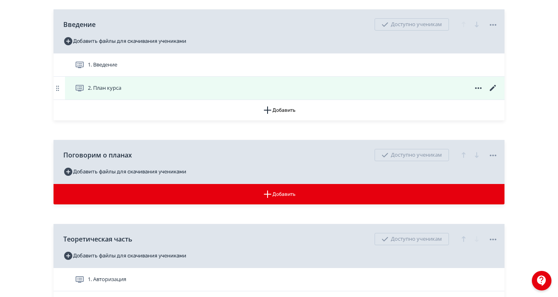
click at [498, 92] on icon at bounding box center [493, 88] width 10 height 10
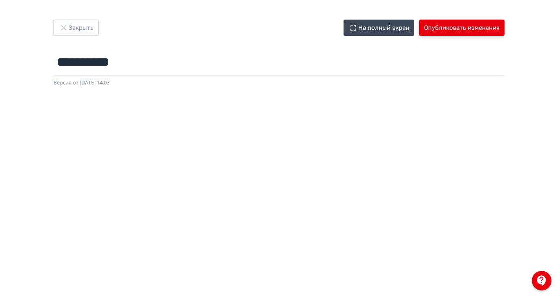
click at [505, 29] on button "Опубликовать изменения" at bounding box center [461, 28] width 85 height 16
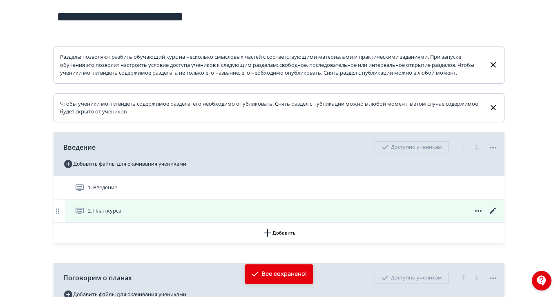
scroll to position [109, 0]
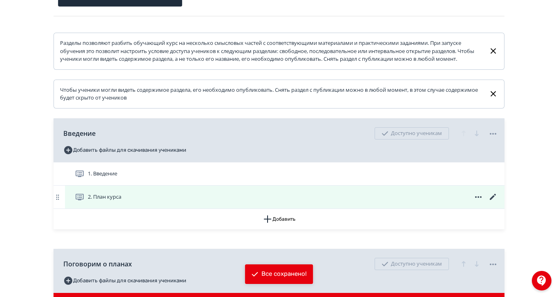
click at [248, 202] on div "2. План курса" at bounding box center [286, 197] width 423 height 10
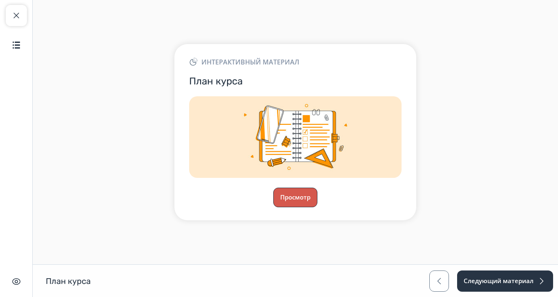
click at [317, 208] on button "Просмотр" at bounding box center [295, 198] width 44 height 20
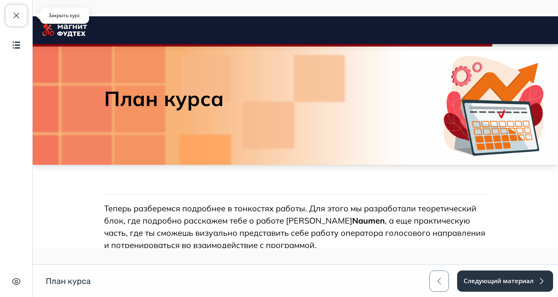
click at [13, 13] on span "button" at bounding box center [16, 16] width 10 height 10
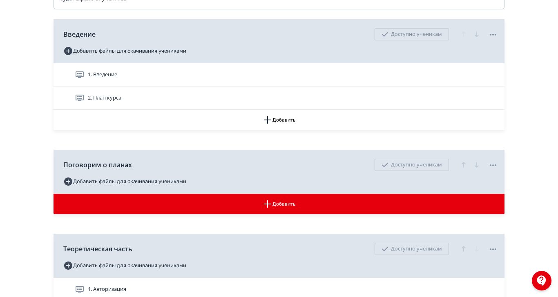
scroll to position [218, 0]
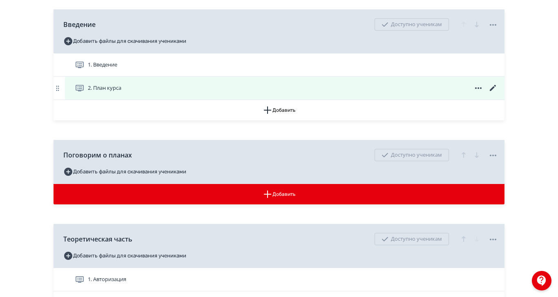
click at [498, 93] on icon at bounding box center [493, 88] width 10 height 10
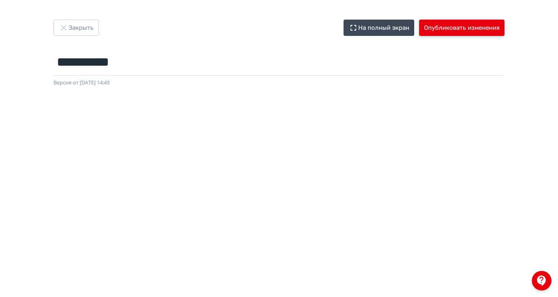
click at [505, 29] on button "Опубликовать изменения" at bounding box center [461, 28] width 85 height 16
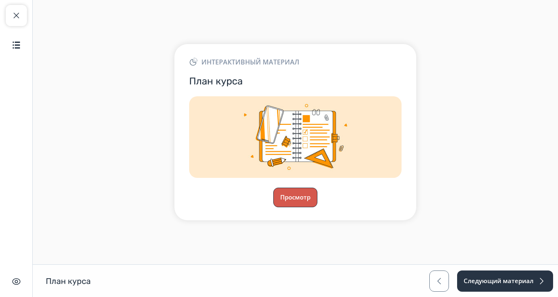
click at [317, 208] on button "Просмотр" at bounding box center [295, 198] width 44 height 20
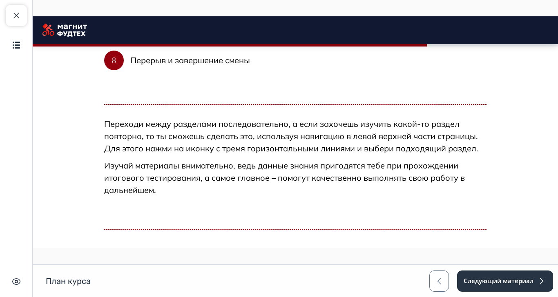
scroll to position [492, 0]
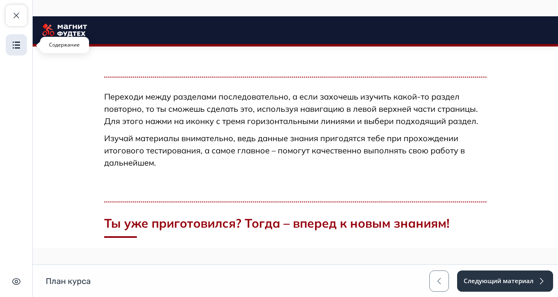
click at [23, 42] on button "Содержание" at bounding box center [16, 44] width 21 height 21
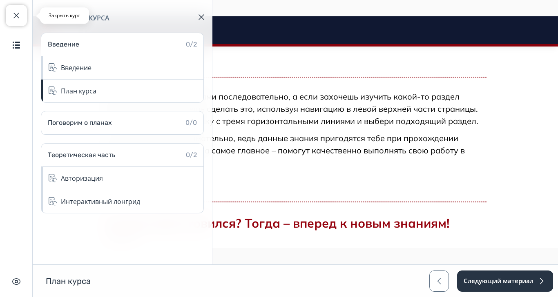
click at [10, 20] on button "Закрыть курс" at bounding box center [16, 15] width 21 height 21
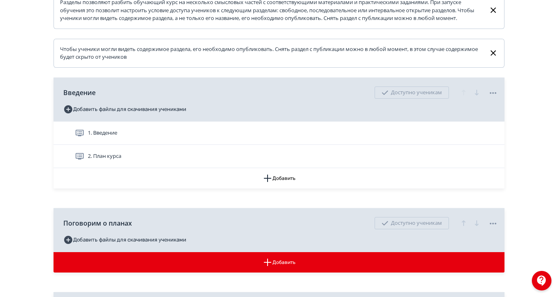
scroll to position [163, 0]
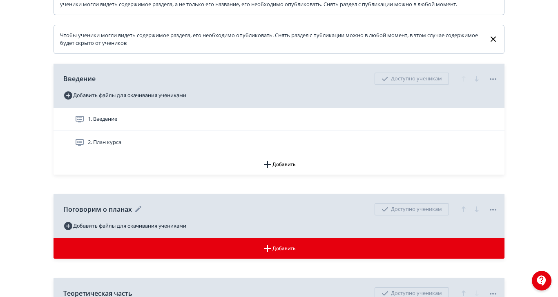
click at [498, 215] on icon at bounding box center [493, 210] width 10 height 10
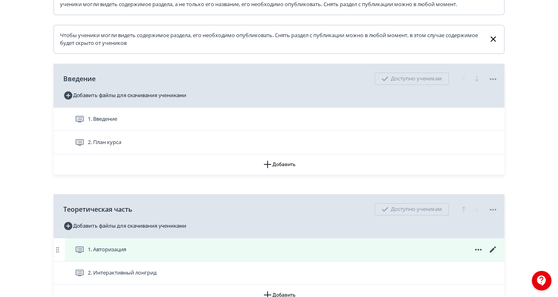
click at [404, 255] on div "1. Авторизация" at bounding box center [286, 250] width 423 height 10
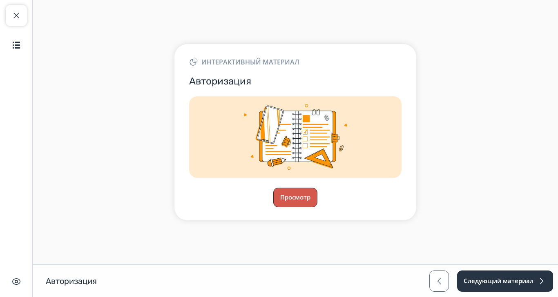
click at [317, 208] on button "Просмотр" at bounding box center [295, 198] width 44 height 20
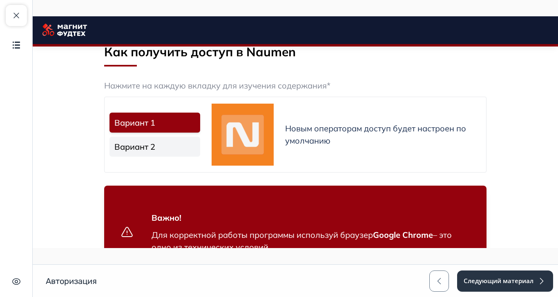
scroll to position [510, 0]
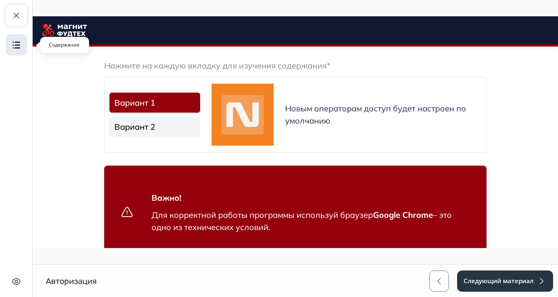
click at [16, 47] on img "button" at bounding box center [16, 45] width 10 height 10
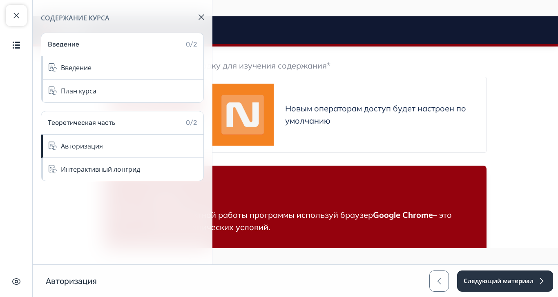
click at [201, 18] on img "button" at bounding box center [202, 17] width 6 height 6
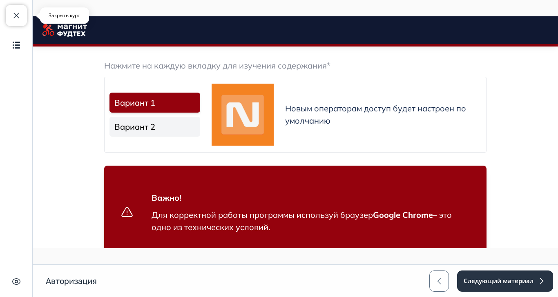
click at [12, 5] on button "Закрыть курс" at bounding box center [16, 15] width 21 height 21
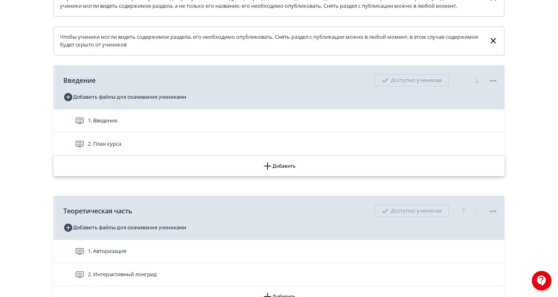
scroll to position [198, 0]
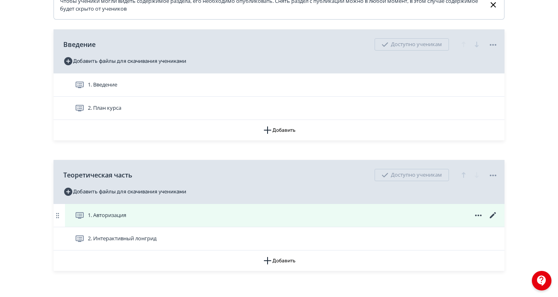
click at [498, 221] on icon at bounding box center [493, 216] width 10 height 10
